Goal: Task Accomplishment & Management: Complete application form

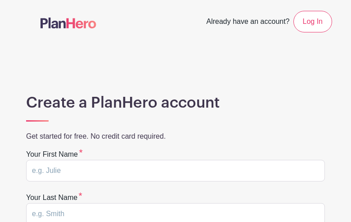
type input "pdPYGawbuiR"
type input "FRbnloRxtqEr"
type input "mark@swantool.com"
